Goal: Information Seeking & Learning: Learn about a topic

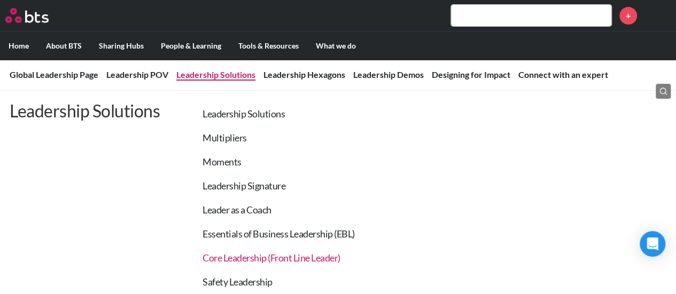
scroll to position [53, 0]
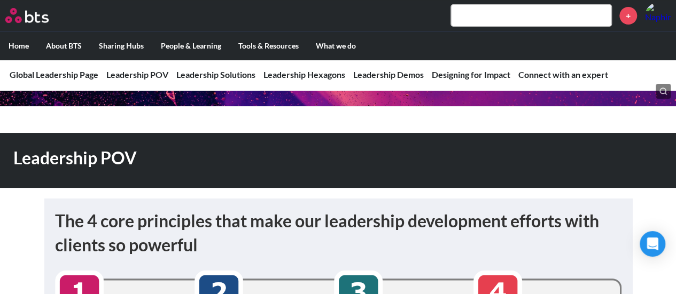
click at [29, 45] on label "Home" at bounding box center [18, 46] width 37 height 28
click at [0, 0] on input "Home" at bounding box center [0, 0] width 0 height 0
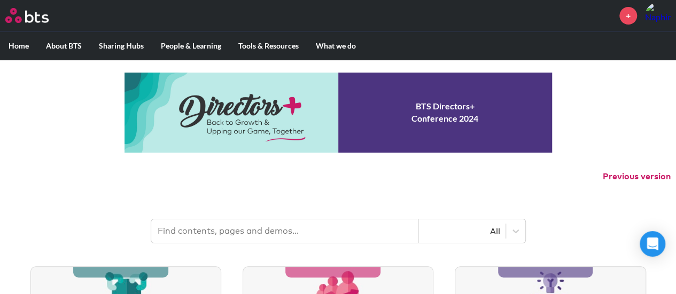
click at [227, 235] on input "text" at bounding box center [284, 232] width 267 height 24
paste input "Givaudan"
type input "Givaudan"
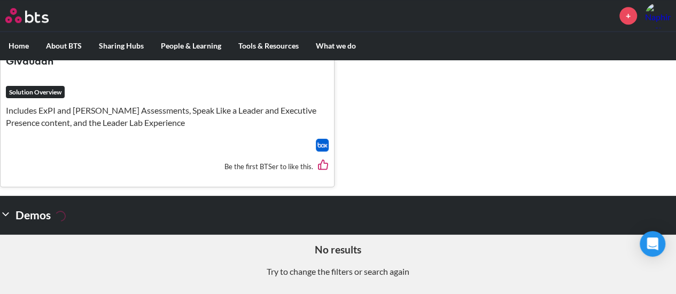
scroll to position [321, 0]
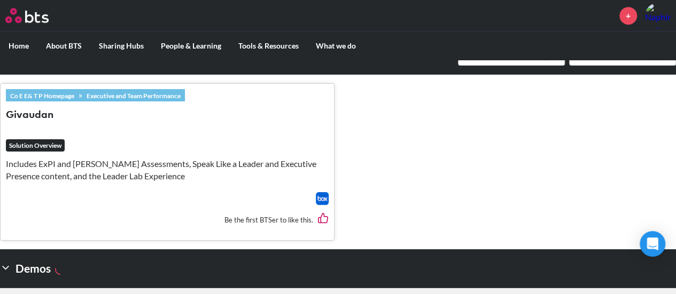
click at [99, 167] on p "Includes ExPI and [PERSON_NAME] Assessments, Speak Like a Leader and Executive …" at bounding box center [167, 170] width 323 height 24
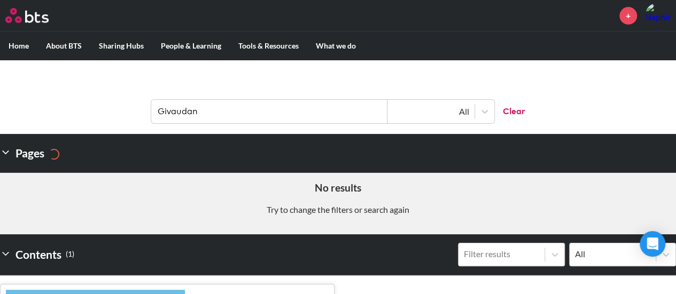
scroll to position [0, 0]
